Goal: Find contact information: Find contact information

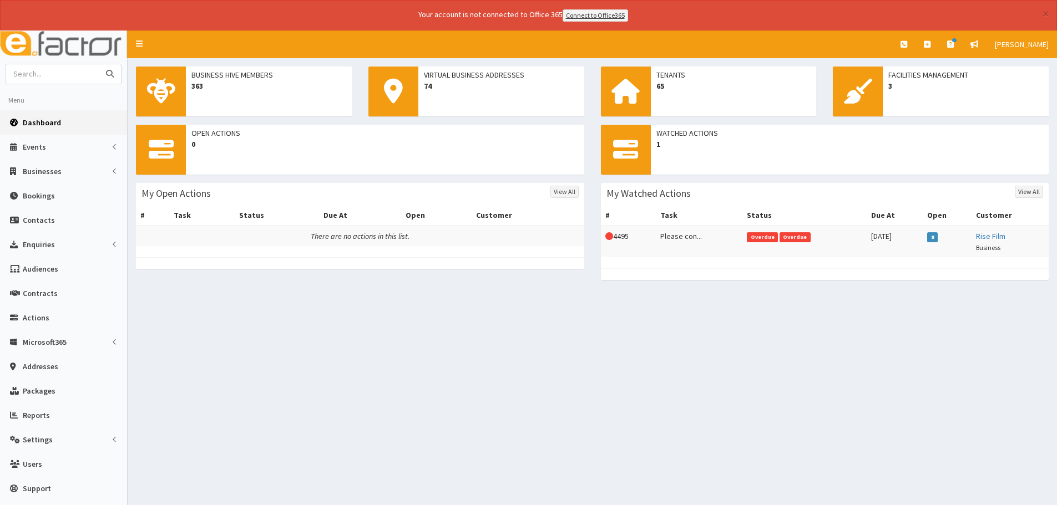
click at [68, 72] on input "text" at bounding box center [52, 73] width 93 height 19
type input "CEMA"
click at [111, 75] on icon "submit" at bounding box center [110, 74] width 8 height 8
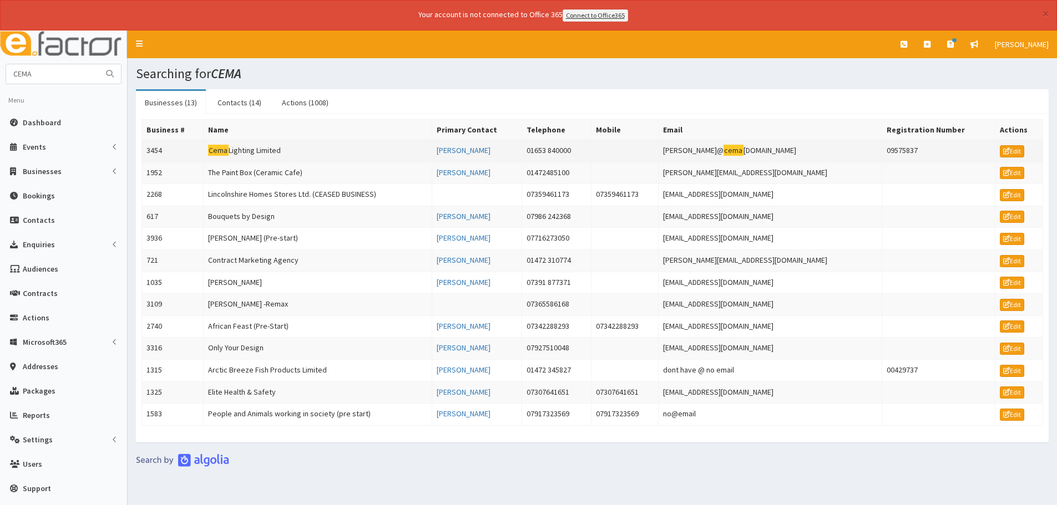
click at [238, 151] on td "Cema Lighting Limited" at bounding box center [317, 151] width 229 height 22
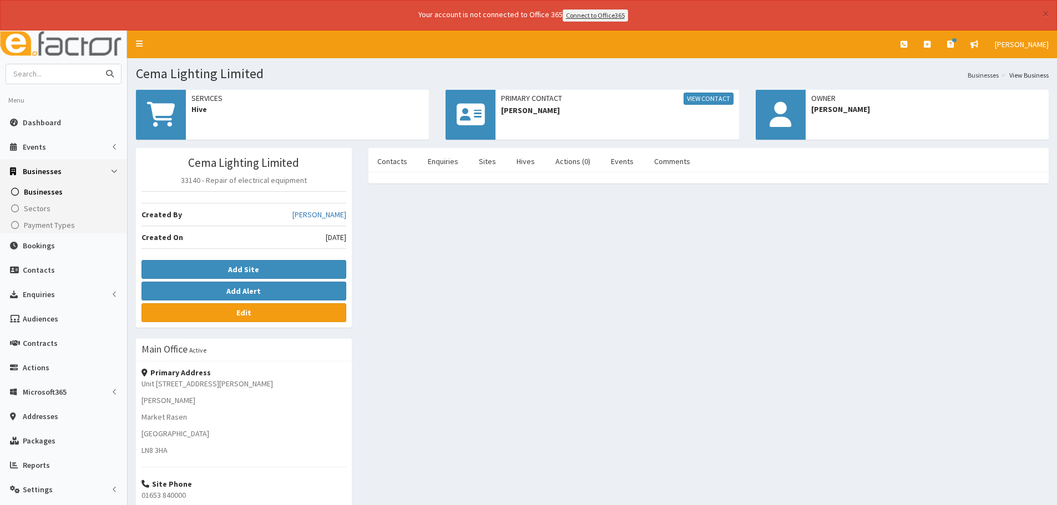
click at [57, 77] on input "text" at bounding box center [52, 73] width 93 height 19
type input "Cema Energy"
click at [107, 74] on icon "submit" at bounding box center [110, 74] width 8 height 8
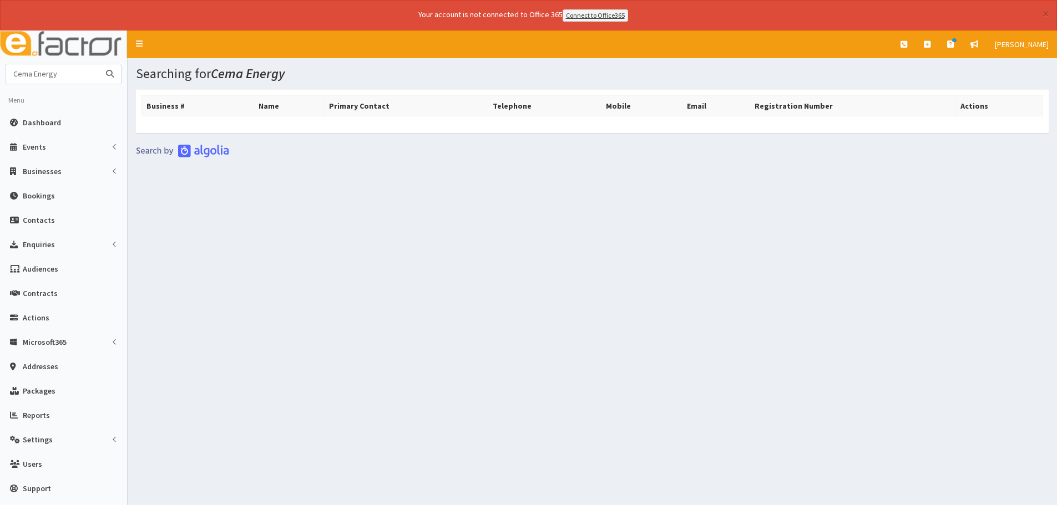
click at [31, 76] on input "Cema Energy" at bounding box center [52, 73] width 93 height 19
click at [62, 75] on input "Cema Energy" at bounding box center [52, 73] width 93 height 19
type input "CEMA"
click at [105, 72] on button "submit" at bounding box center [110, 73] width 22 height 19
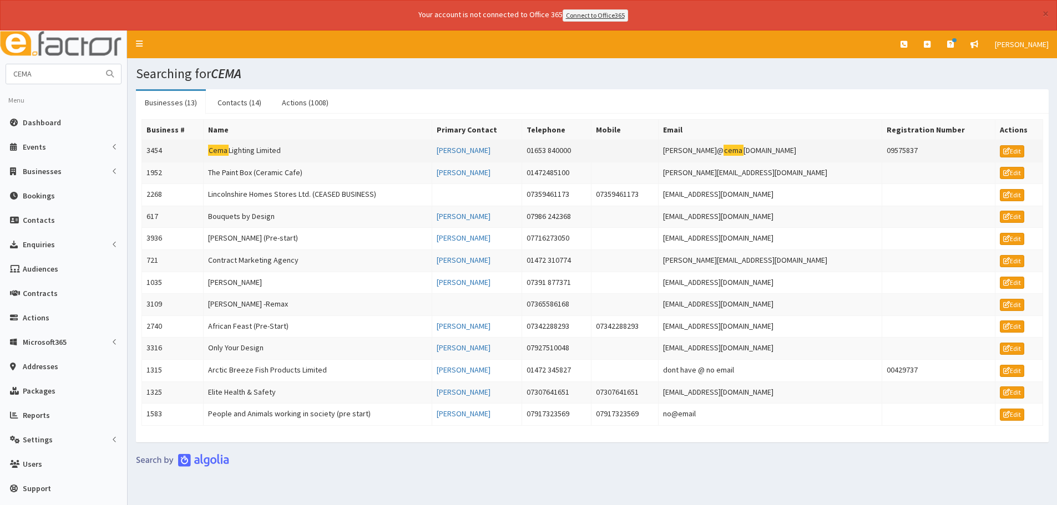
click at [254, 150] on td "Cema Lighting Limited" at bounding box center [317, 151] width 229 height 22
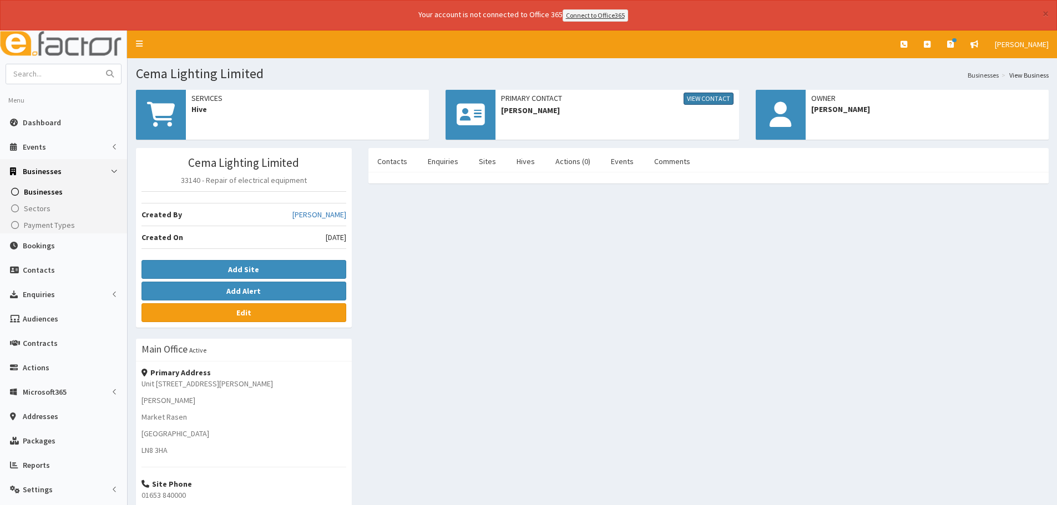
click at [698, 97] on link "View Contact" at bounding box center [709, 99] width 50 height 12
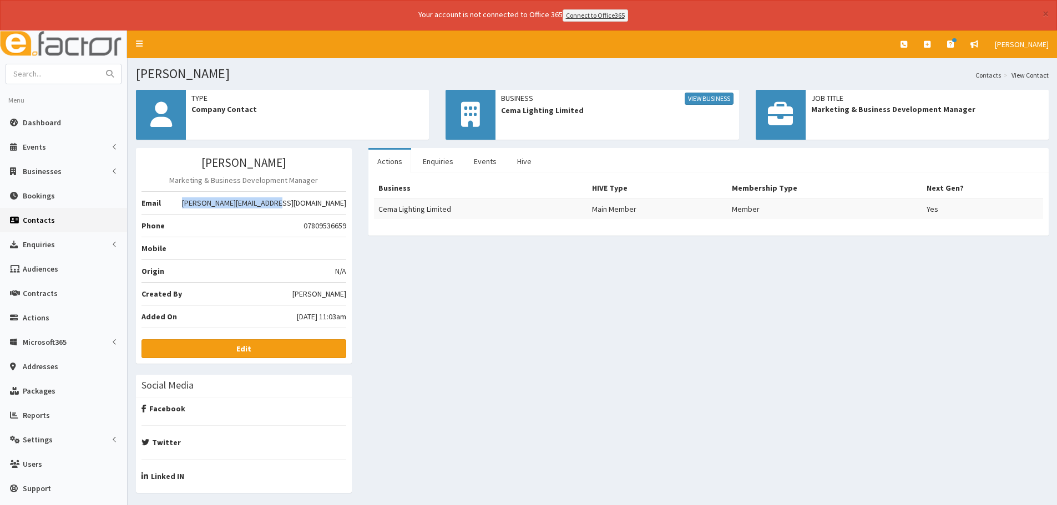
drag, startPoint x: 254, startPoint y: 203, endPoint x: 345, endPoint y: 203, distance: 90.4
click at [345, 203] on span "[PERSON_NAME][EMAIL_ADDRESS][DOMAIN_NAME]" at bounding box center [264, 203] width 164 height 11
copy span "[PERSON_NAME][EMAIL_ADDRESS][DOMAIN_NAME]"
